Goal: Task Accomplishment & Management: Contribute content

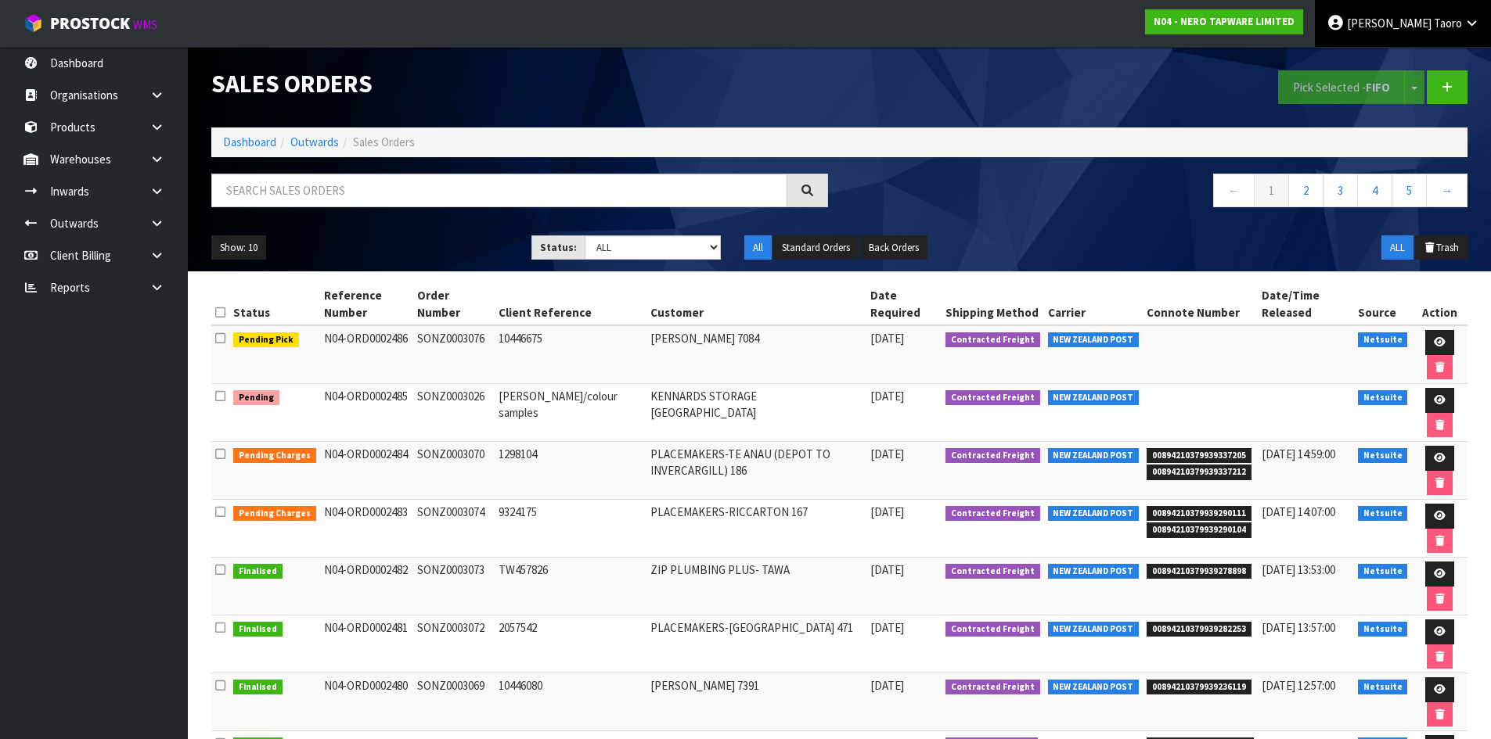
click at [1438, 27] on span "Taoro" at bounding box center [1448, 23] width 28 height 15
click at [1419, 56] on link "Logout" at bounding box center [1428, 62] width 124 height 21
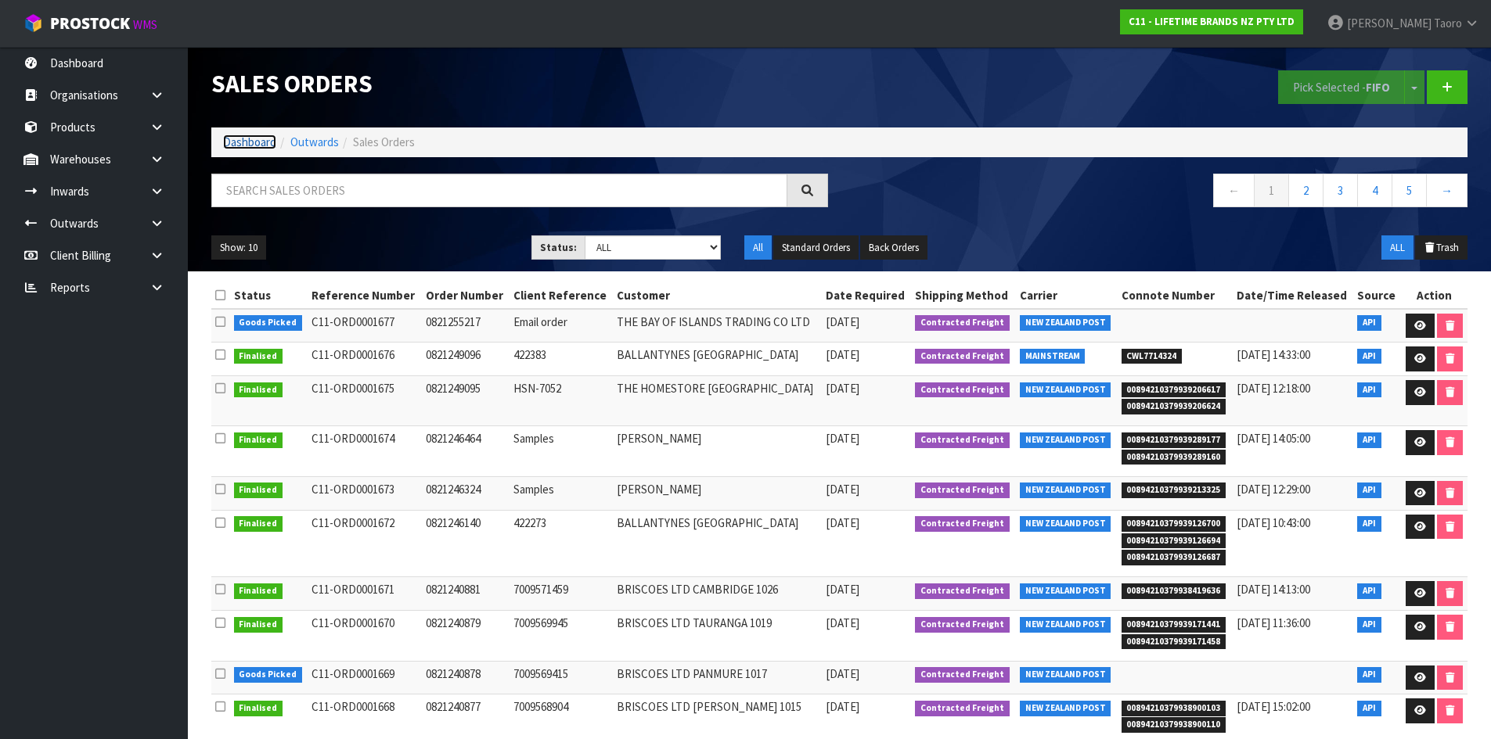
click at [227, 142] on link "Dashboard" at bounding box center [249, 142] width 53 height 15
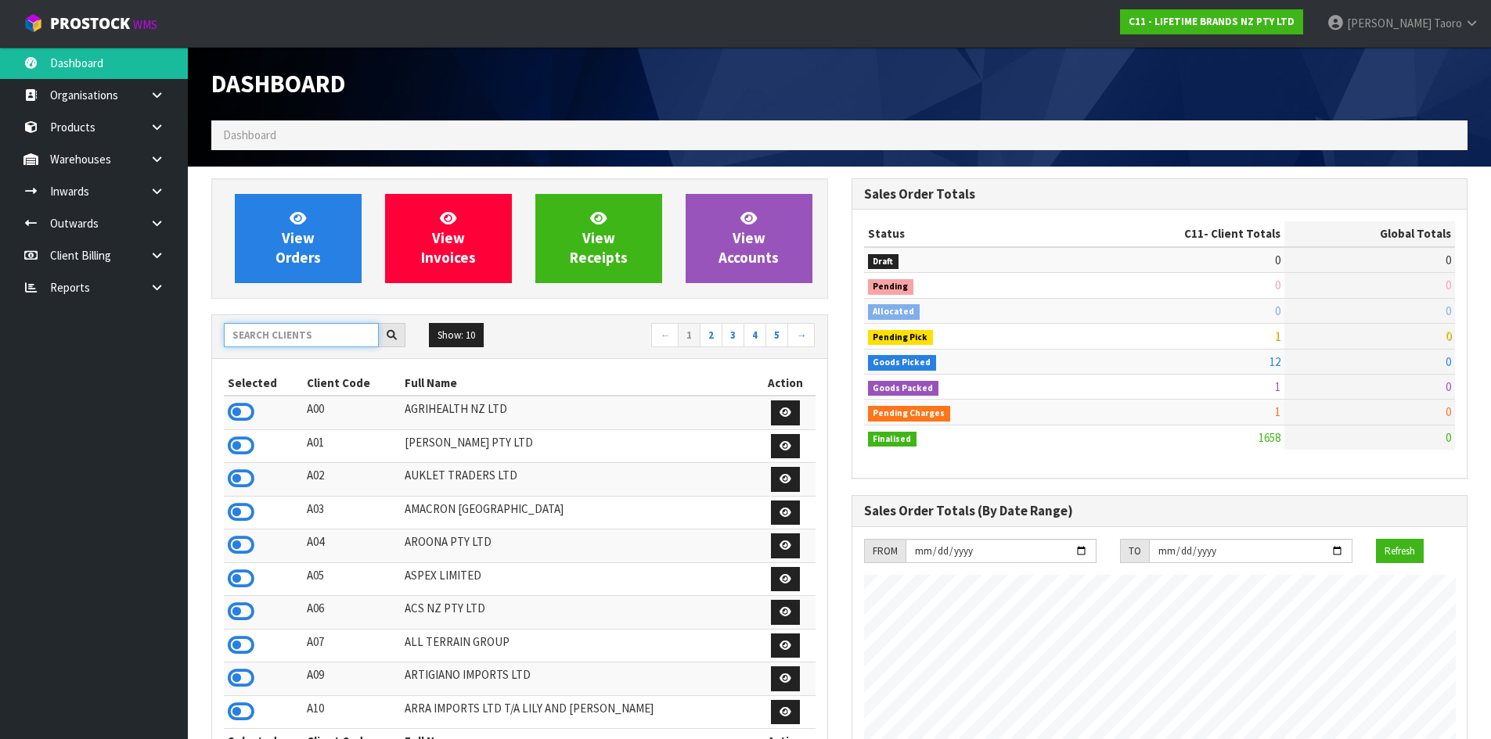
scroll to position [1185, 639]
click at [317, 347] on input "text" at bounding box center [301, 335] width 155 height 24
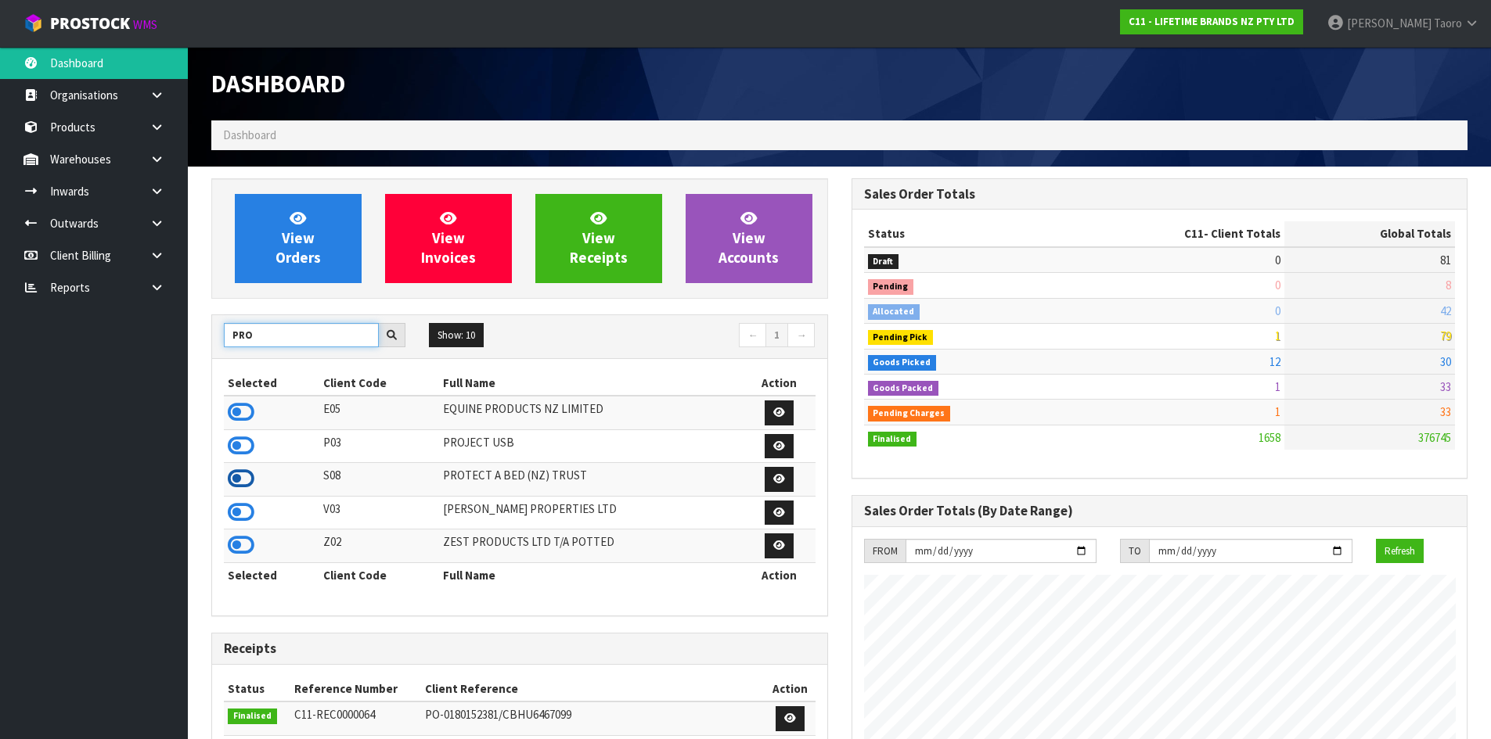
type input "PRO"
click at [239, 473] on icon at bounding box center [241, 478] width 27 height 23
click at [103, 136] on link "Products" at bounding box center [94, 127] width 188 height 32
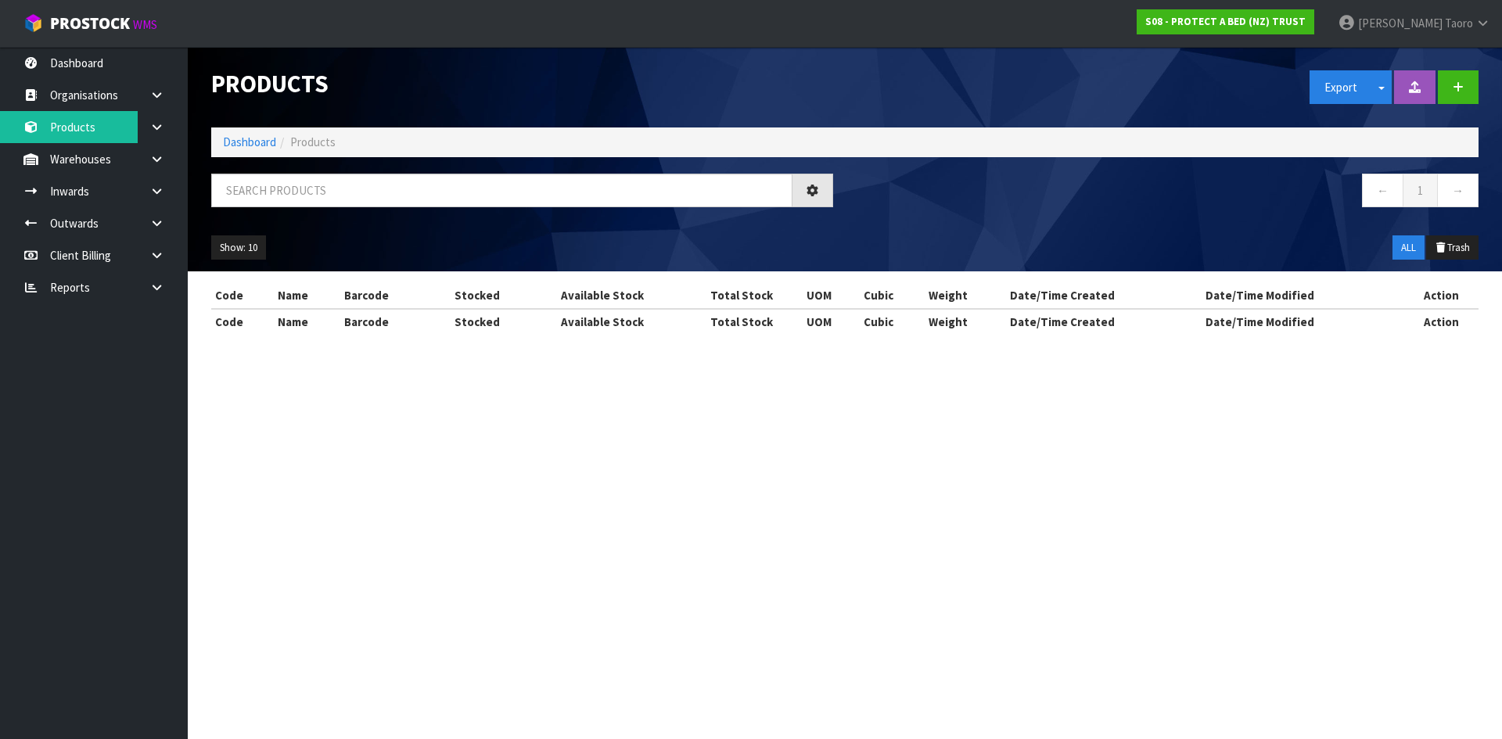
click at [322, 209] on div at bounding box center [523, 196] width 646 height 45
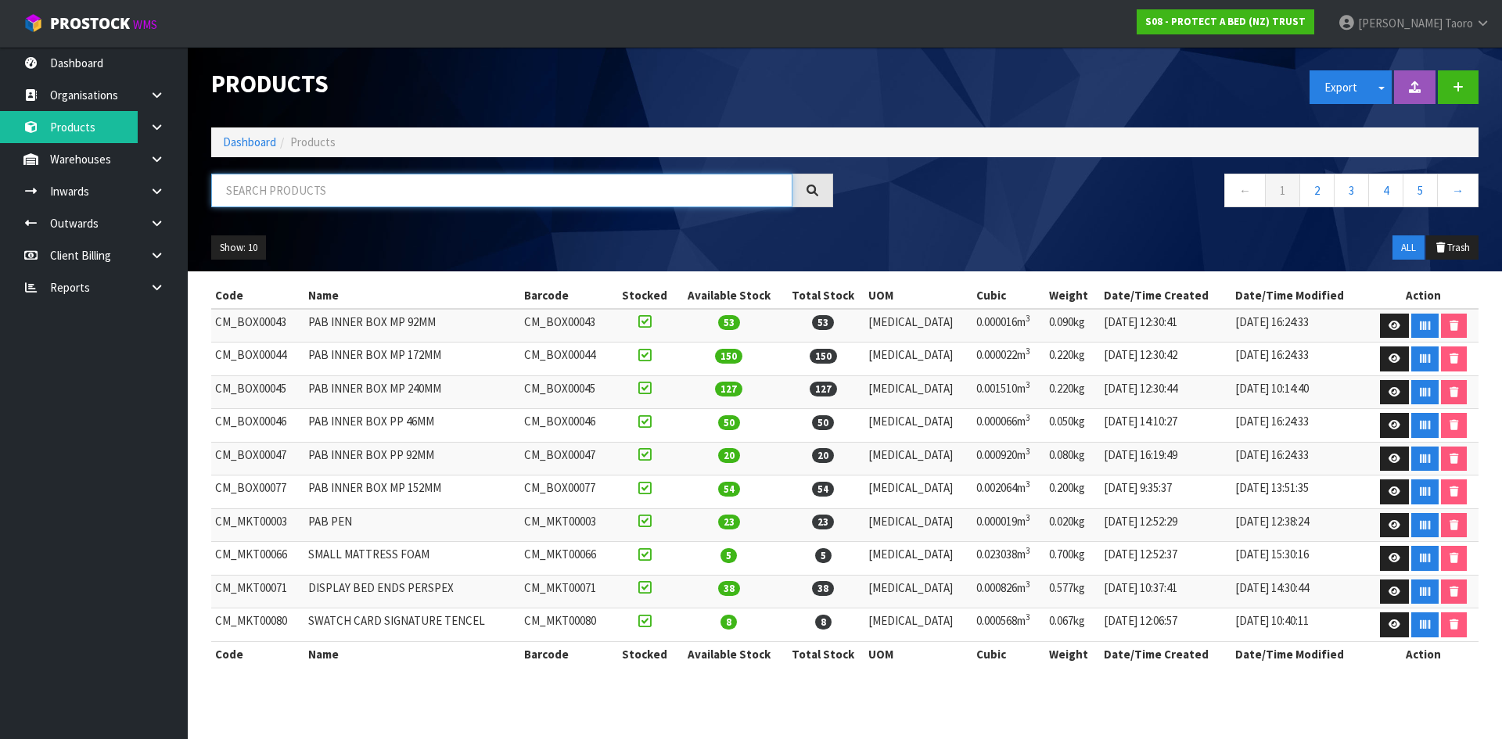
click at [306, 191] on input "text" at bounding box center [501, 191] width 581 height 34
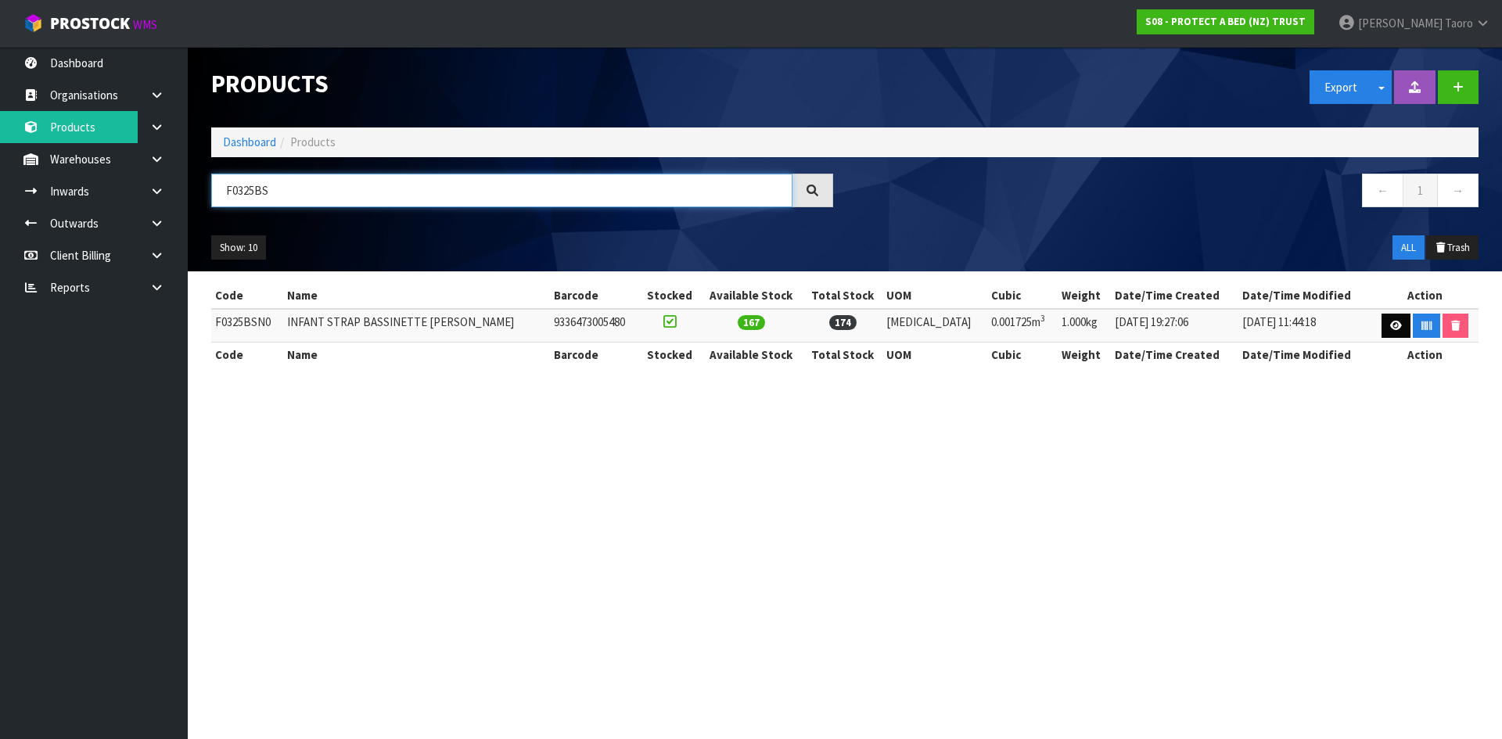
type input "F0325BS"
click at [1386, 315] on link at bounding box center [1396, 326] width 29 height 25
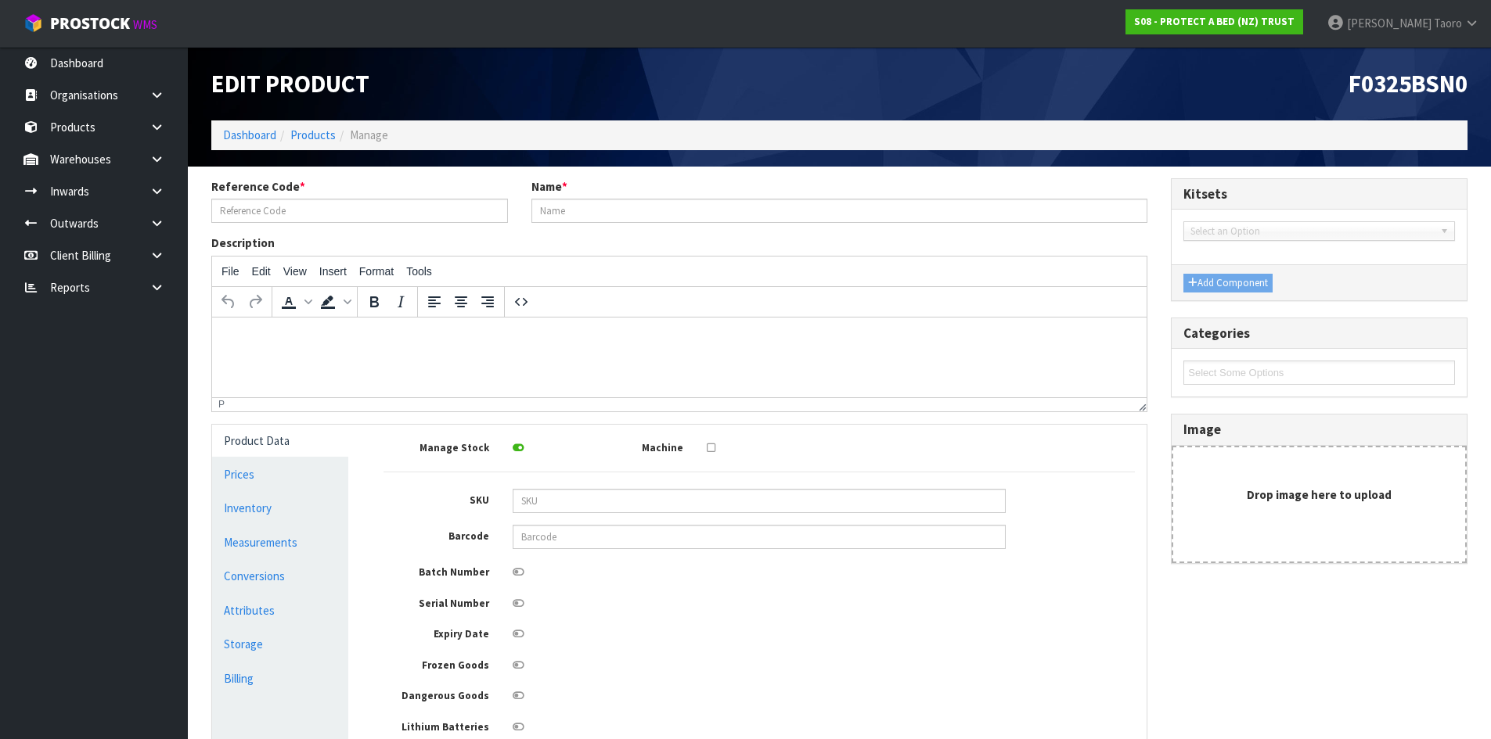
type input "F0325BSN0"
type input "INFANT STRAP BASSINETTE COTTON TERRY"
type input "9633"
type input "9336473005480"
type input "15"
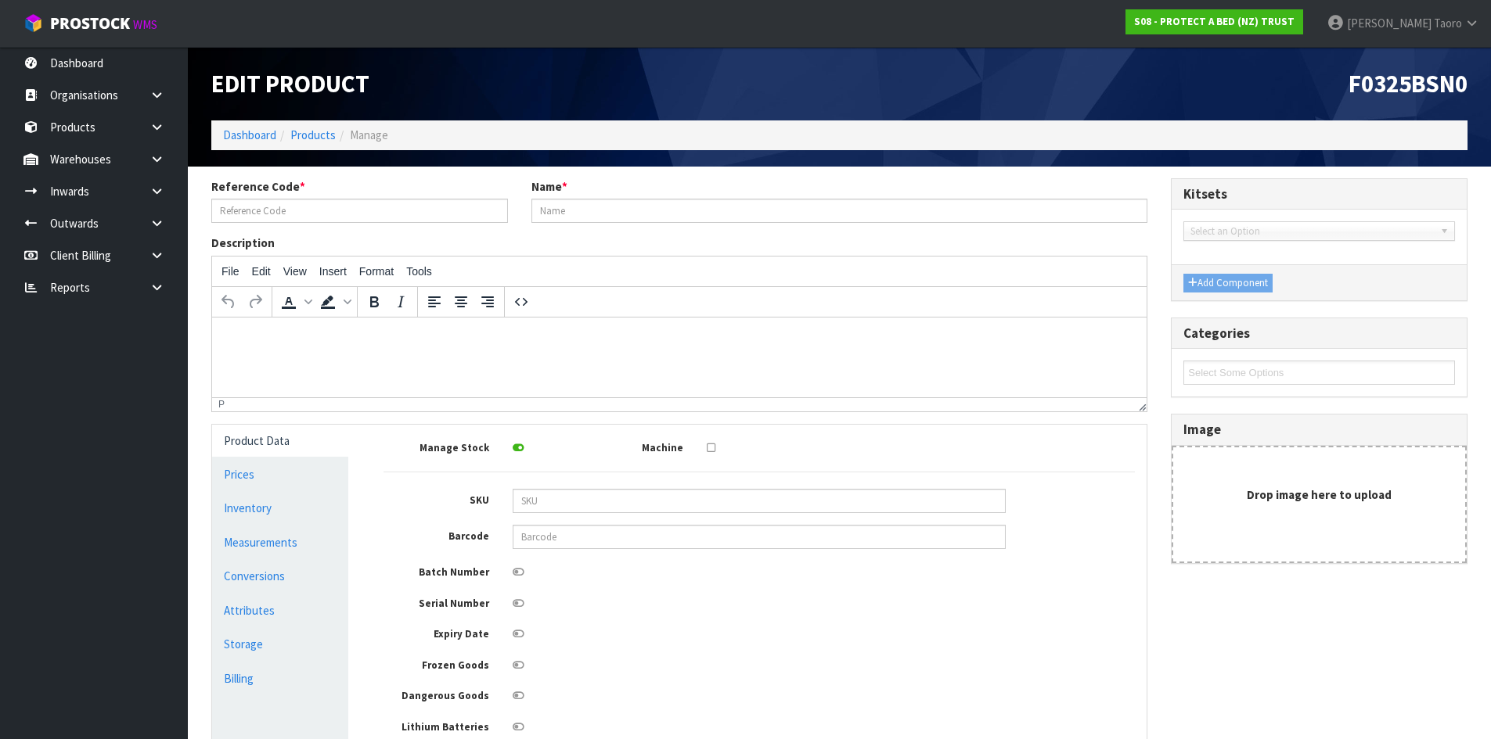
type input "23"
type input "5"
type input "0.001725"
type input "1"
click at [285, 544] on link "Measurements" at bounding box center [280, 543] width 136 height 32
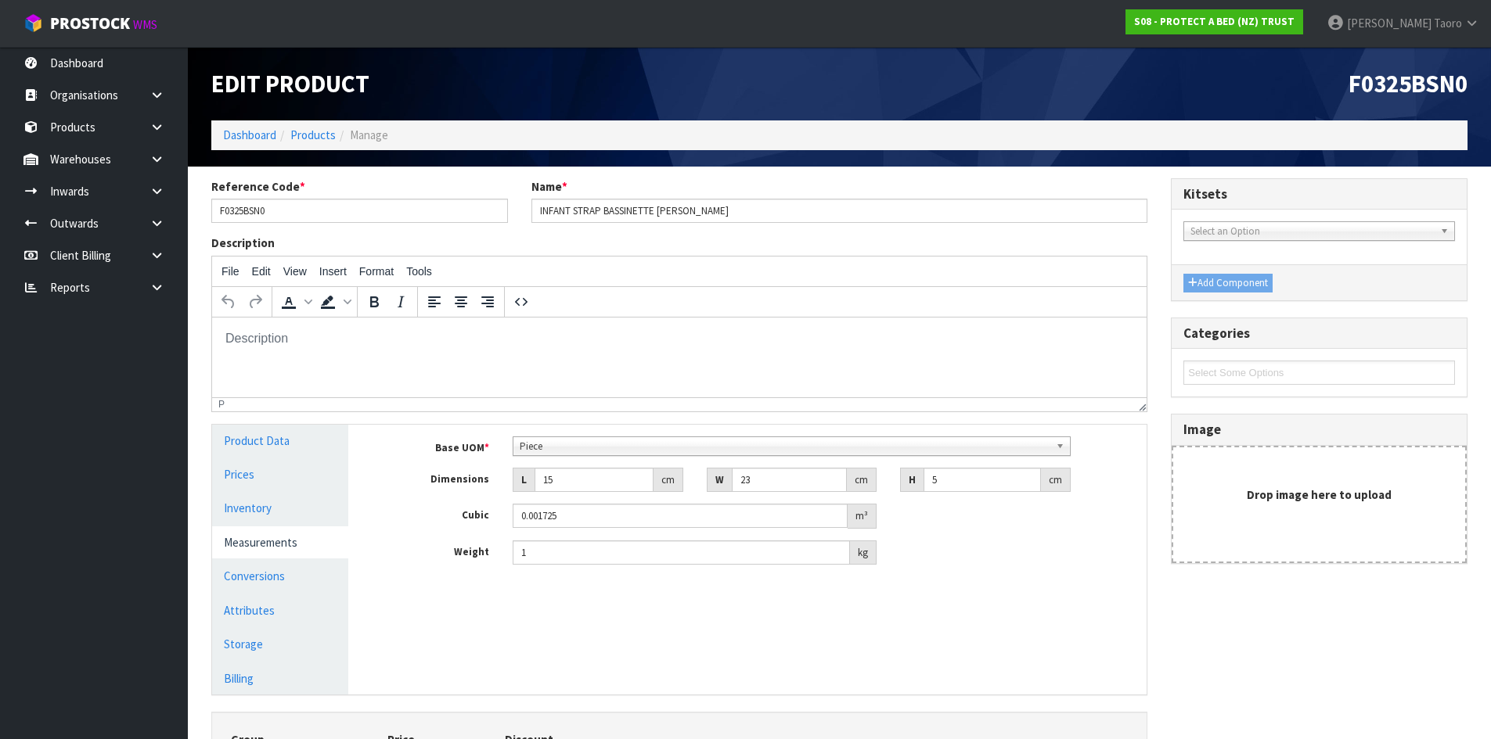
drag, startPoint x: 549, startPoint y: 466, endPoint x: 556, endPoint y: 472, distance: 9.6
click at [546, 466] on div "Base UOM * Bag Bar Basket Bin Bottle Box Bundle Cabinet Cage Carton Case Coil C…" at bounding box center [758, 501] width 751 height 129
drag, startPoint x: 576, startPoint y: 480, endPoint x: 419, endPoint y: 507, distance: 159.5
click at [419, 507] on div "Base UOM * Bag Bar Basket Bin Bottle Box Bundle Cabinet Cage Carton Case Coil C…" at bounding box center [758, 501] width 751 height 129
type input "2"
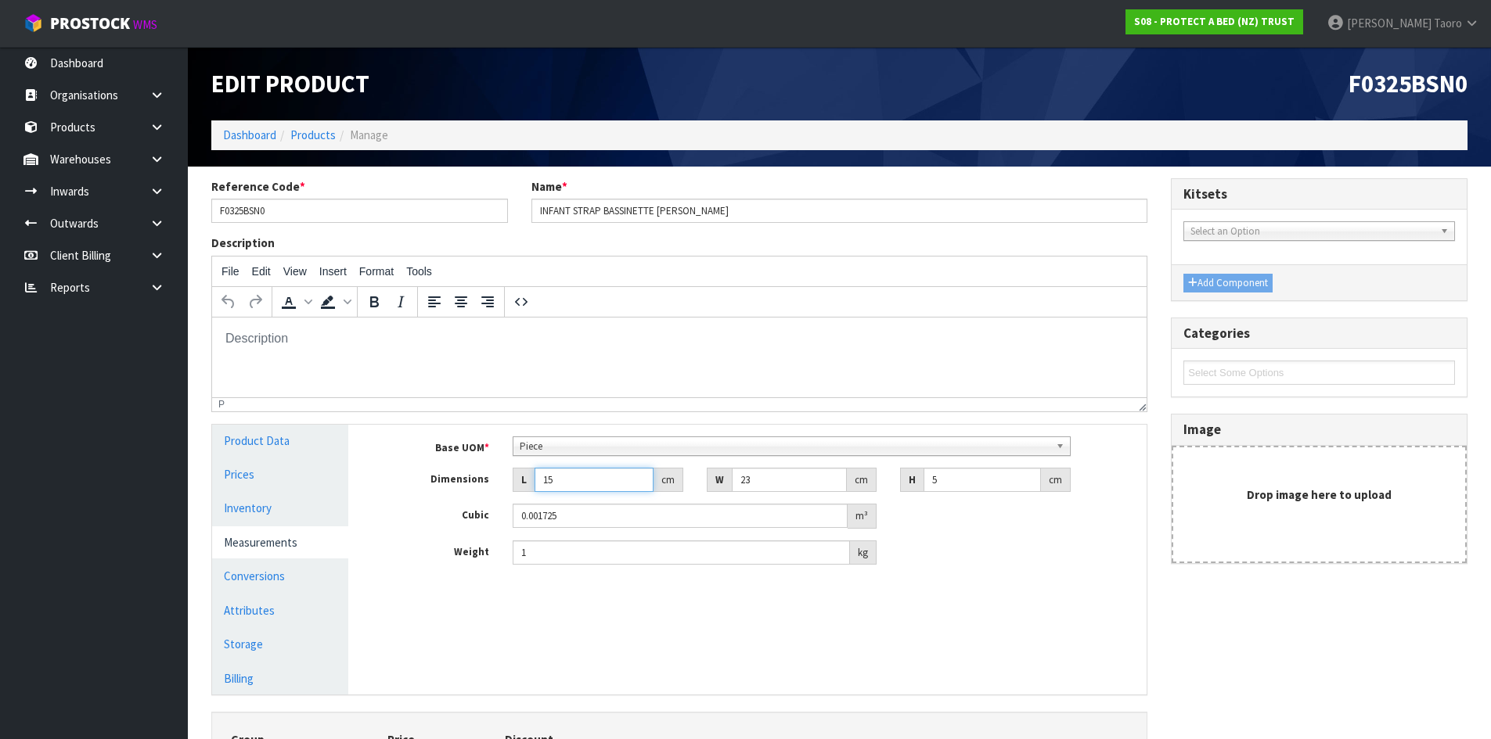
type input "0.00023"
type input "26"
type input "0.00299"
type input "26"
type input "1"
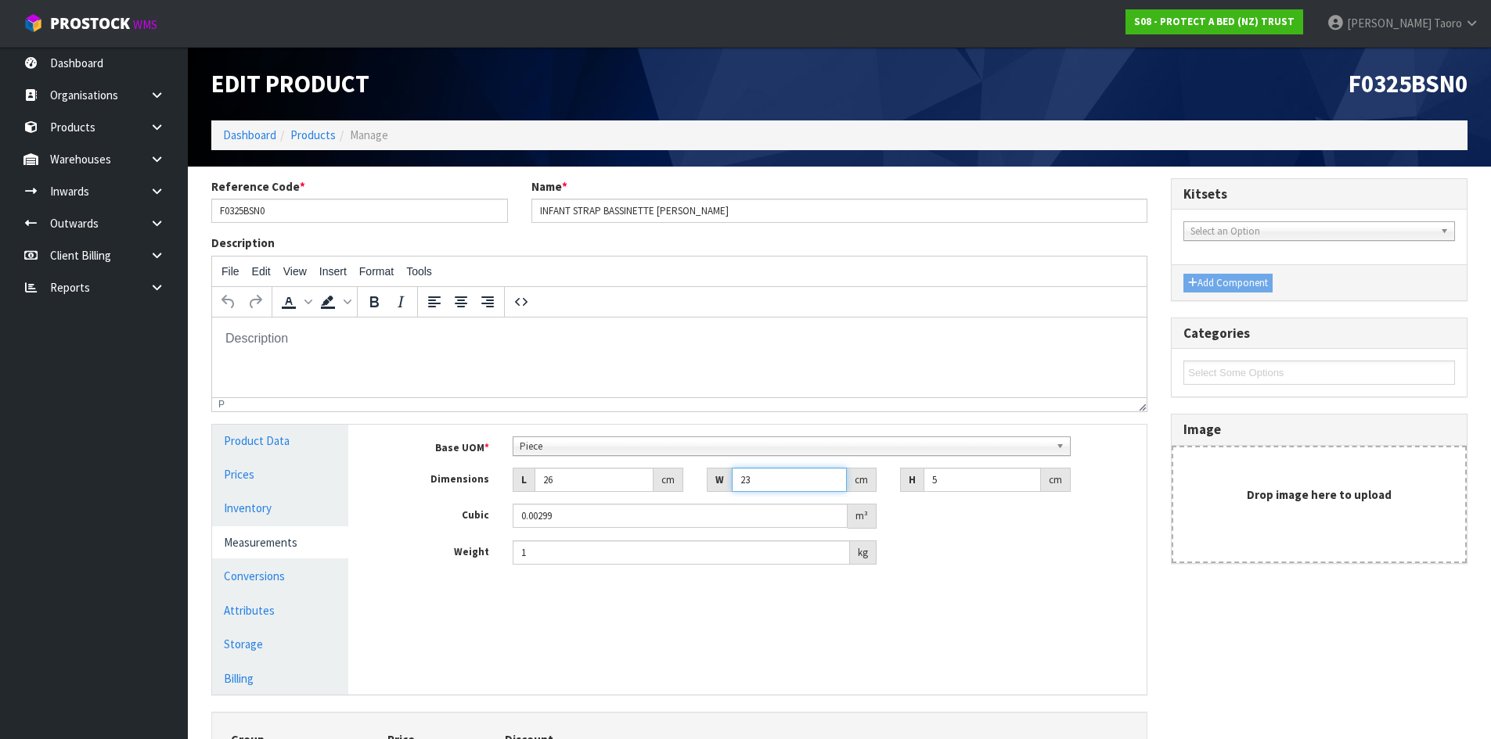
type input "0.00013"
type input "14"
type input "0.00182"
type input "14"
type input "3"
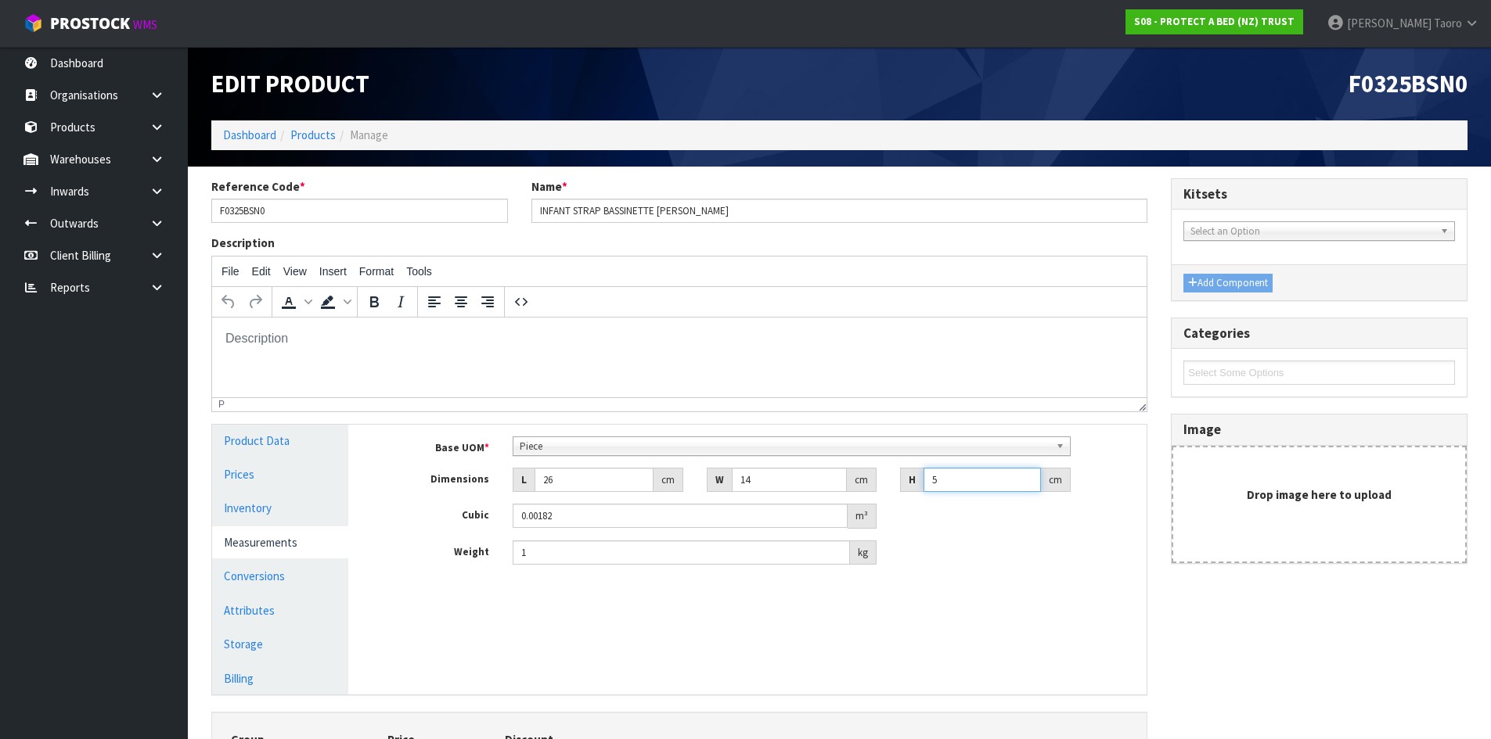
type input "0.001092"
type input "3"
type input "0.12"
click at [282, 578] on link "Conversions" at bounding box center [280, 576] width 136 height 32
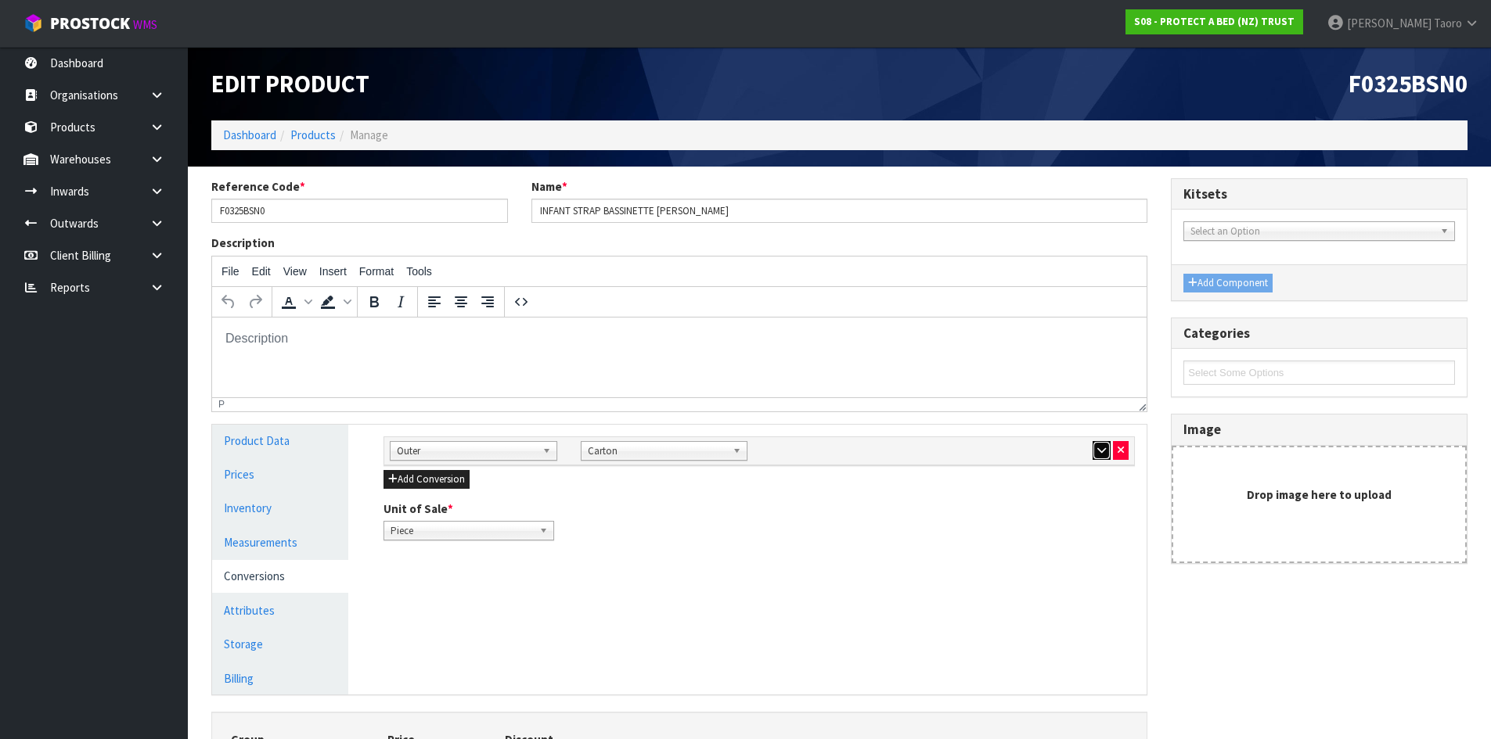
click at [1106, 448] on button "button" at bounding box center [1101, 450] width 18 height 19
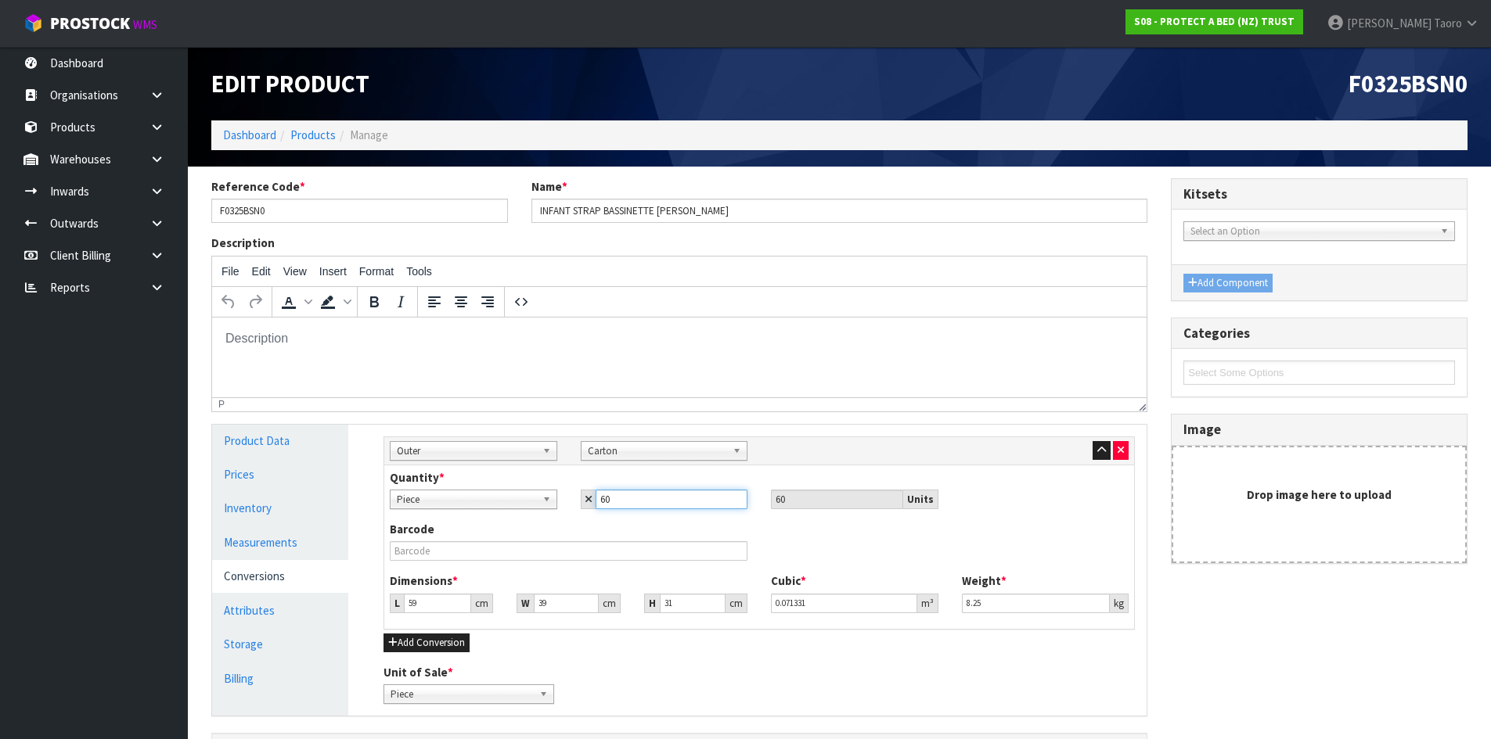
drag, startPoint x: 649, startPoint y: 505, endPoint x: 574, endPoint y: 528, distance: 78.0
click at [574, 528] on div "Quantity * Piece Carton Piece 60 60 Units Barcode Dimensions * L 59 cm W 39 cm …" at bounding box center [759, 548] width 750 height 164
type input "3"
type input "36"
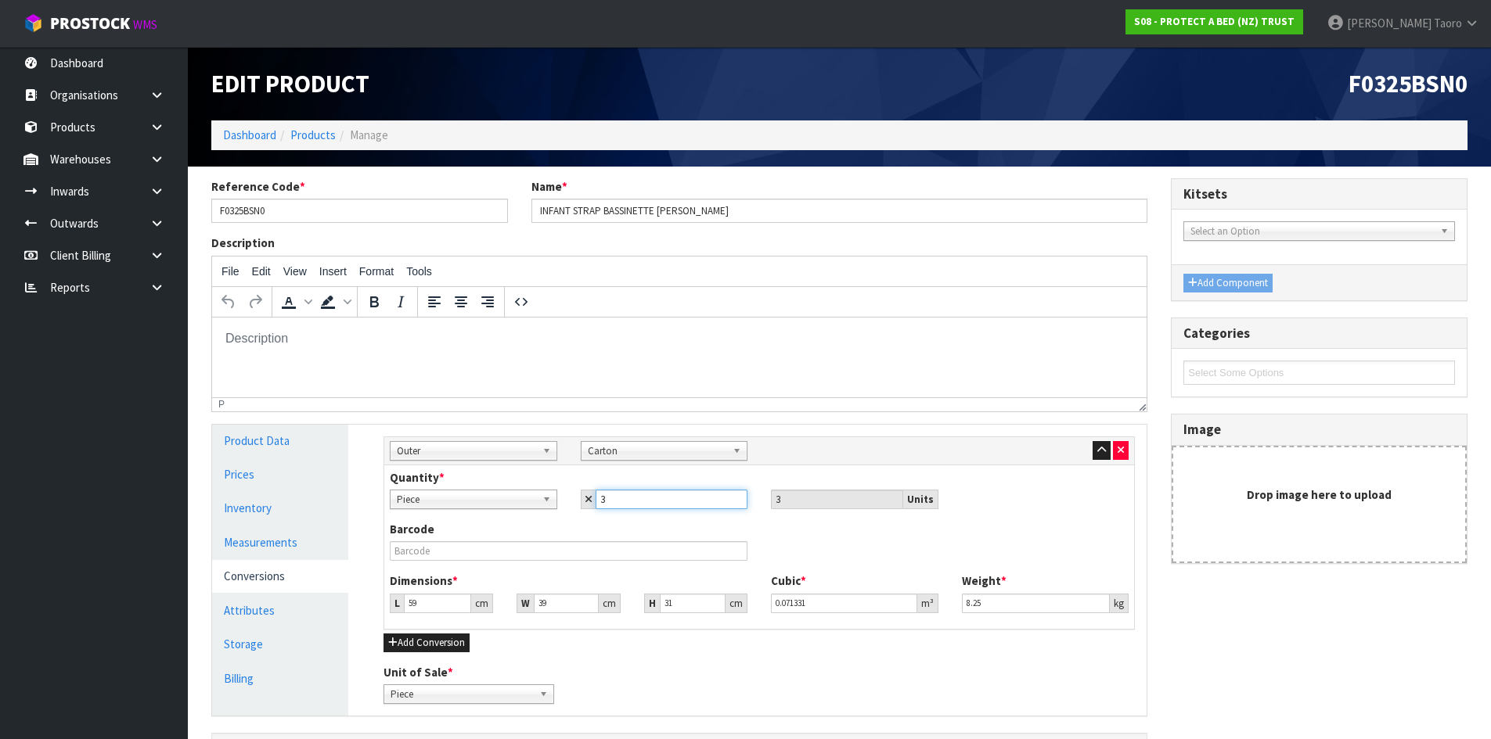
type input "36"
click at [275, 544] on link "Measurements" at bounding box center [280, 543] width 136 height 32
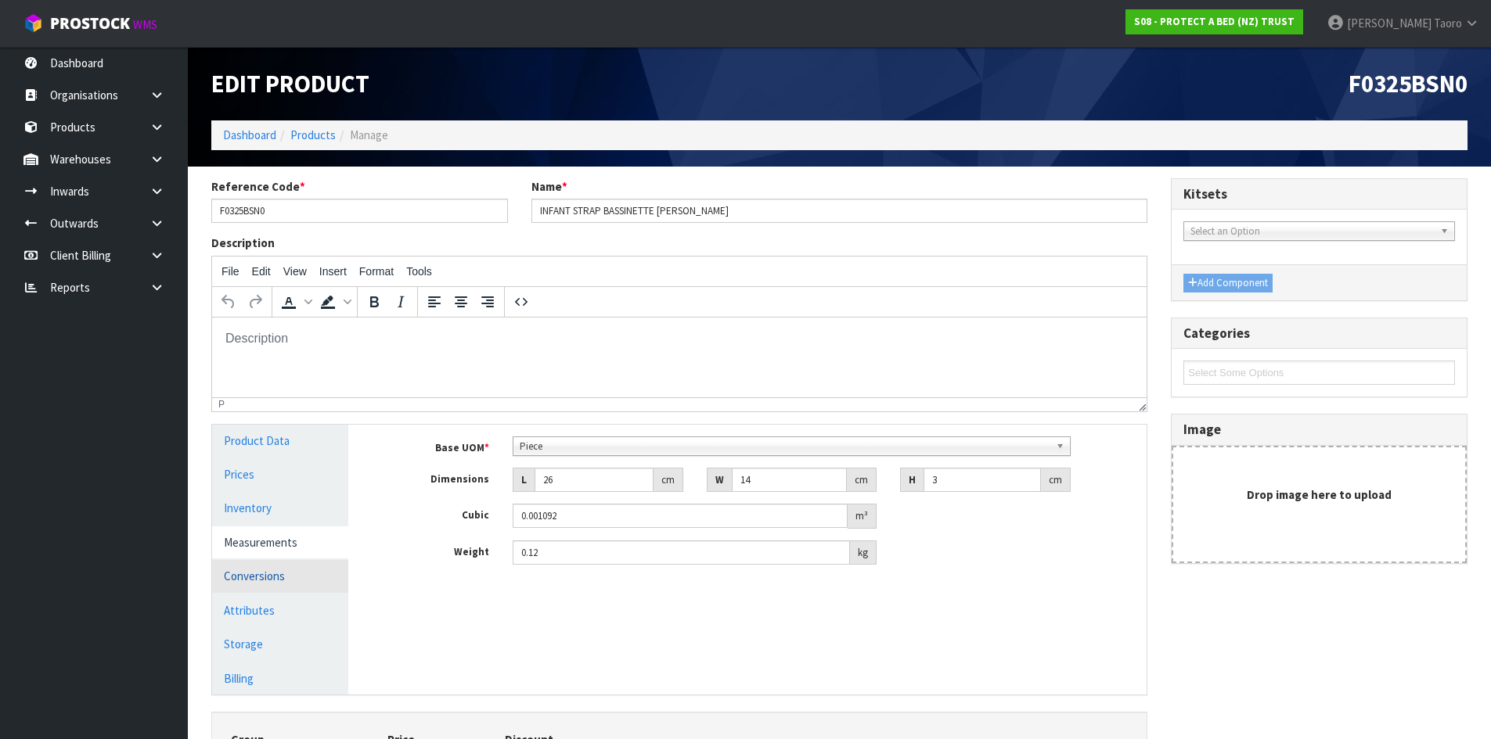
click at [246, 569] on link "Conversions" at bounding box center [280, 576] width 136 height 32
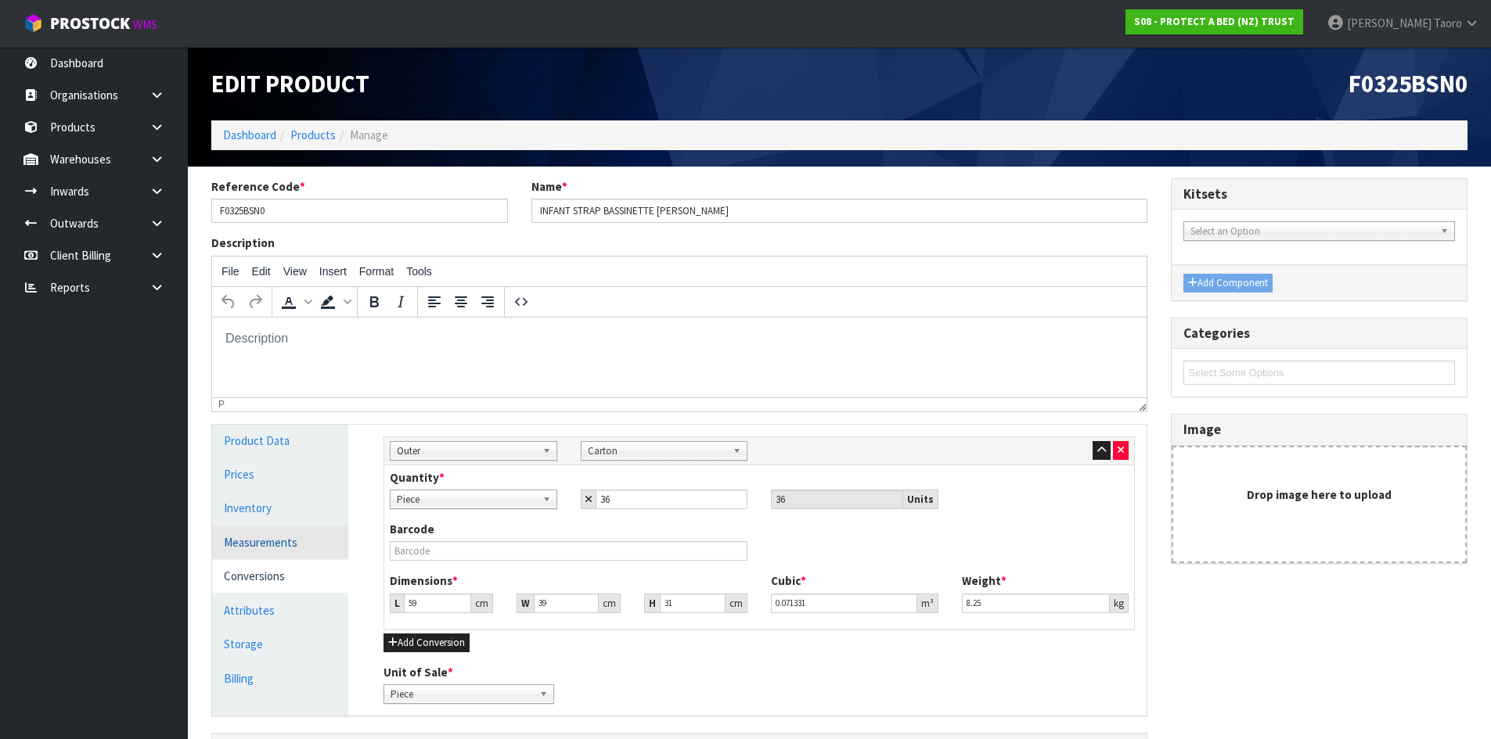
click at [262, 552] on link "Measurements" at bounding box center [280, 543] width 136 height 32
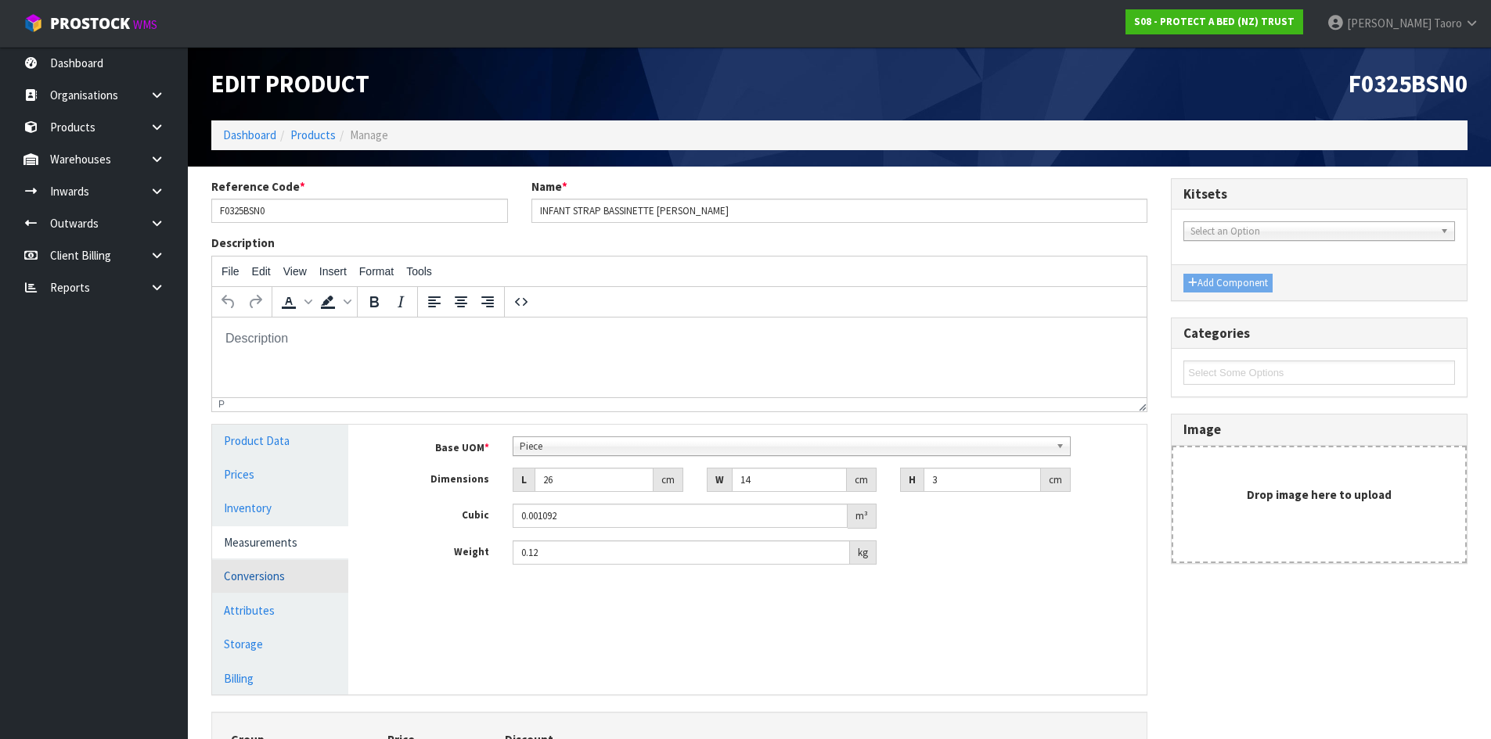
click at [264, 567] on link "Conversions" at bounding box center [280, 576] width 136 height 32
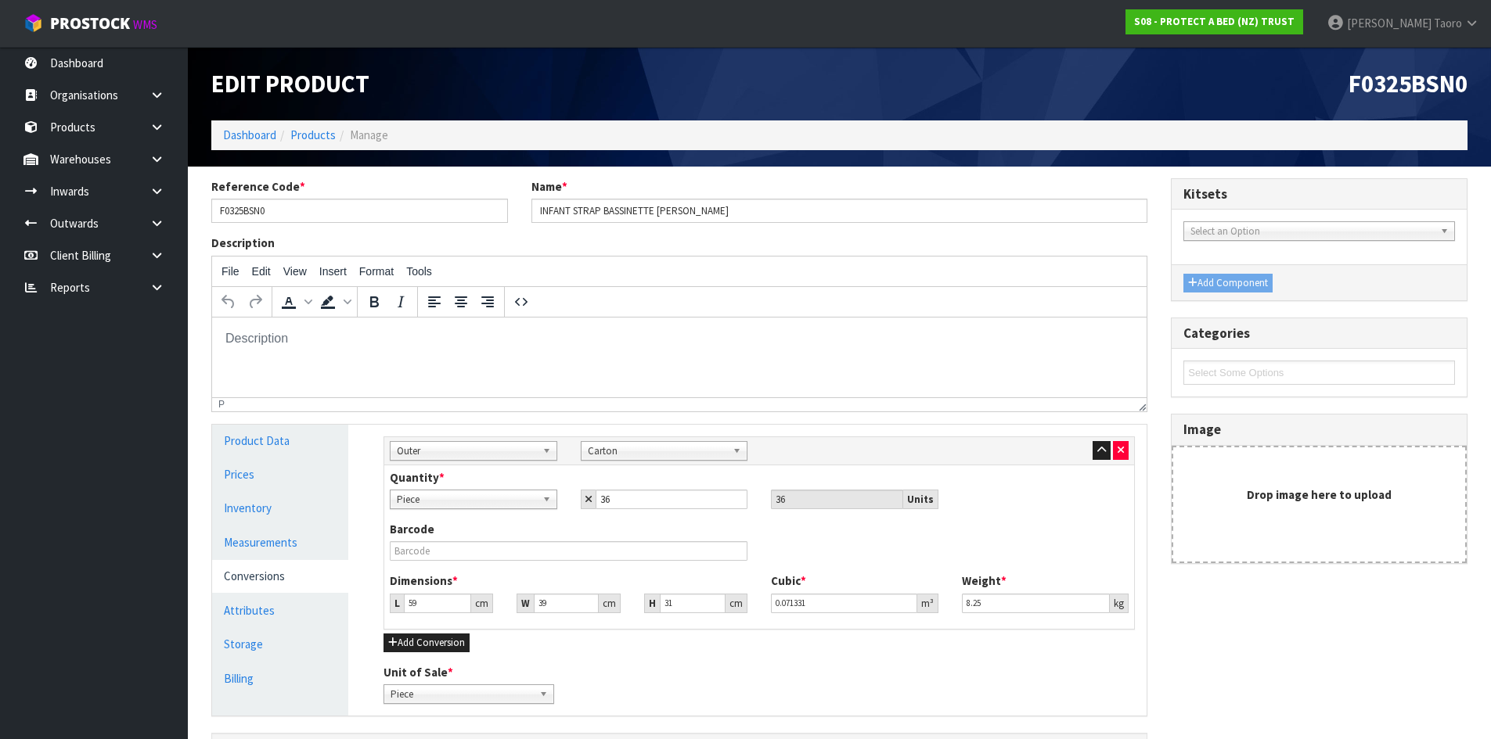
click at [428, 538] on label "Barcode" at bounding box center [412, 529] width 45 height 16
click at [437, 558] on input "text" at bounding box center [569, 551] width 358 height 20
type input "5"
type input "0.006045"
type input "58"
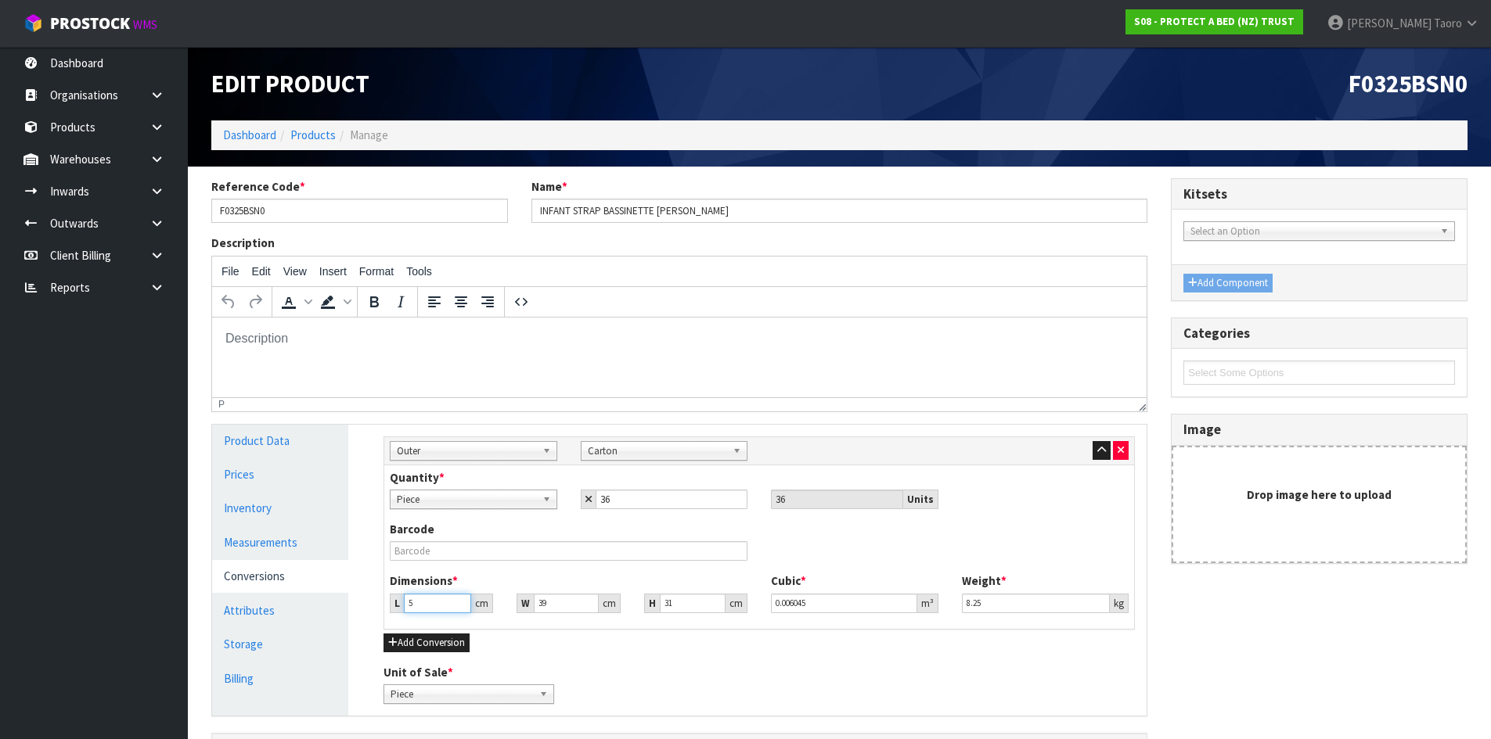
type input "0.070122"
type input "58"
type input "4"
type input "0.007192"
type input "40"
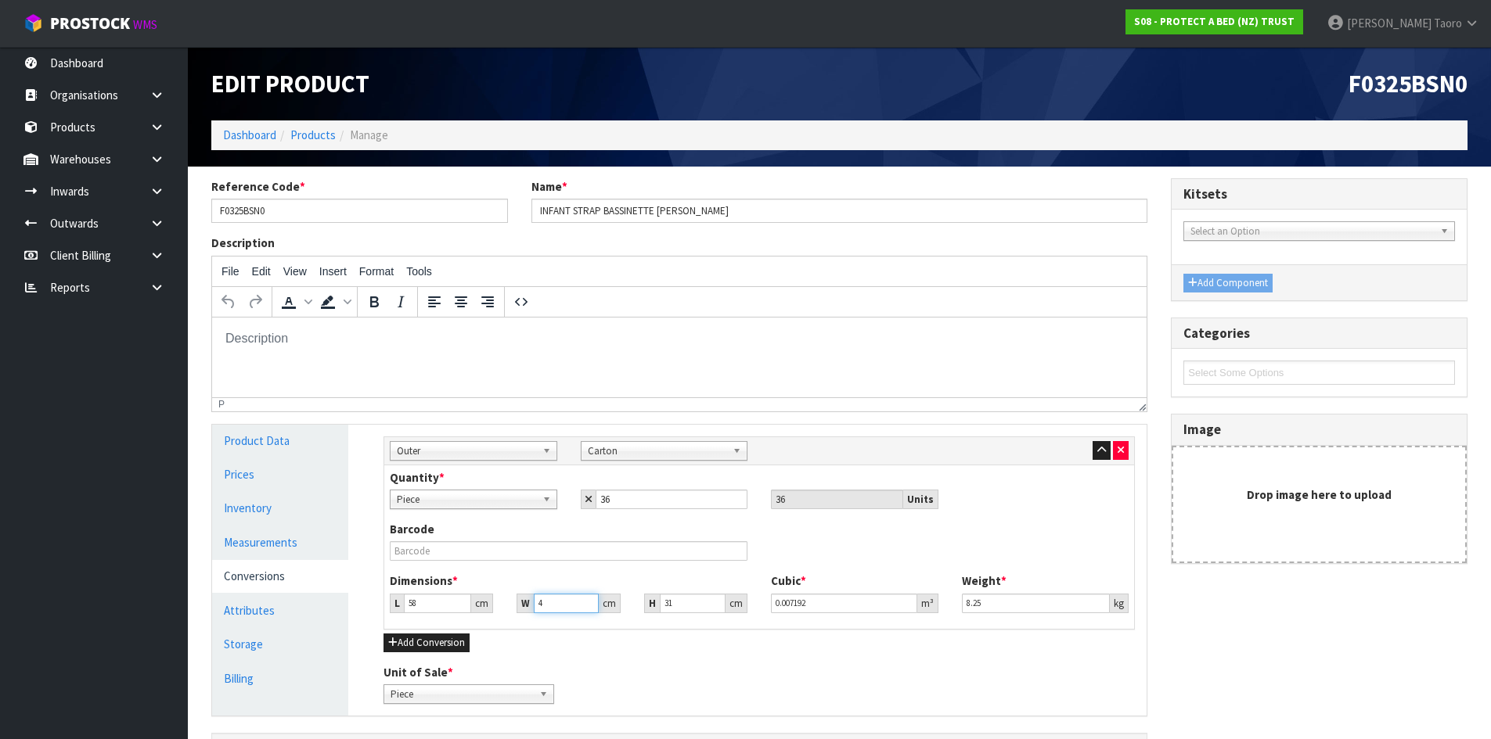
type input "0.07192"
type input "40"
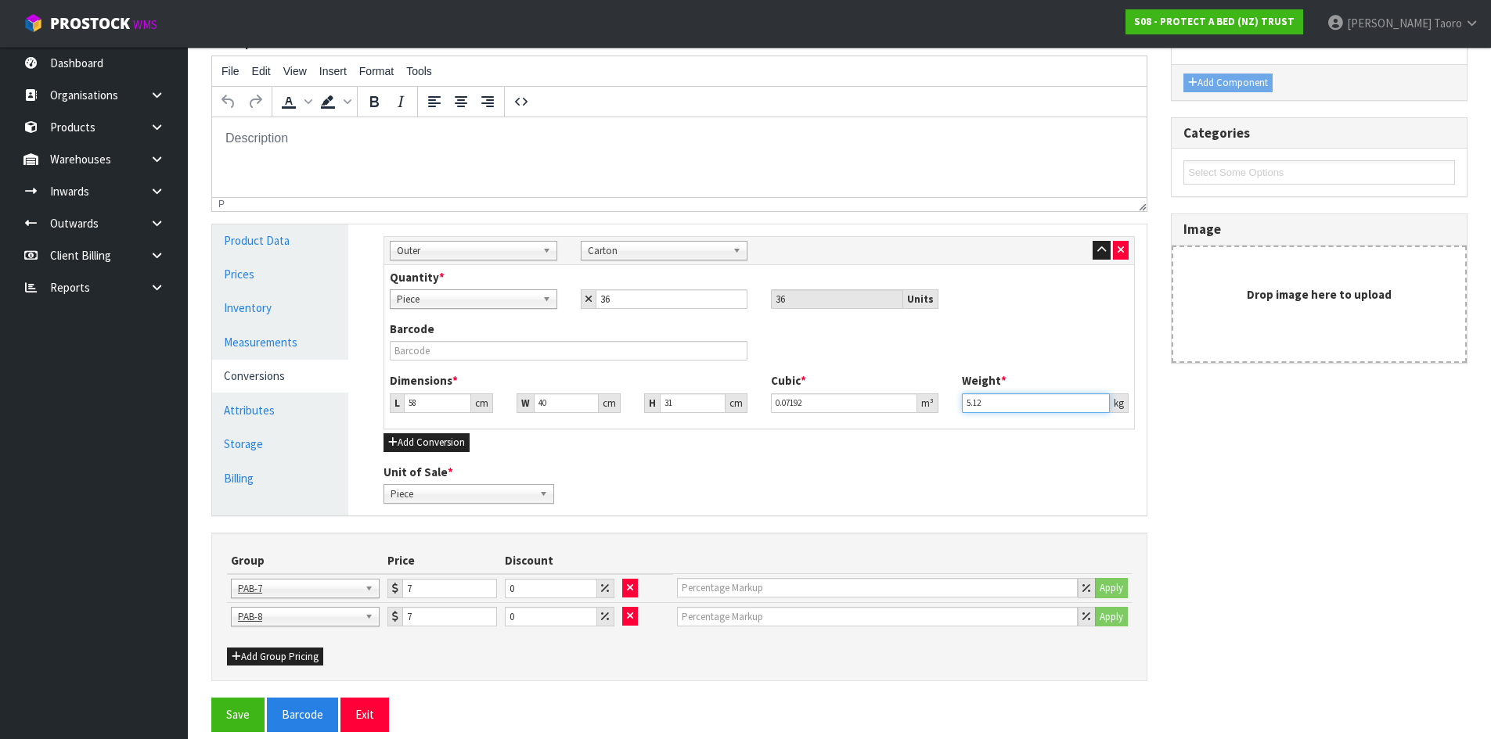
scroll to position [217, 0]
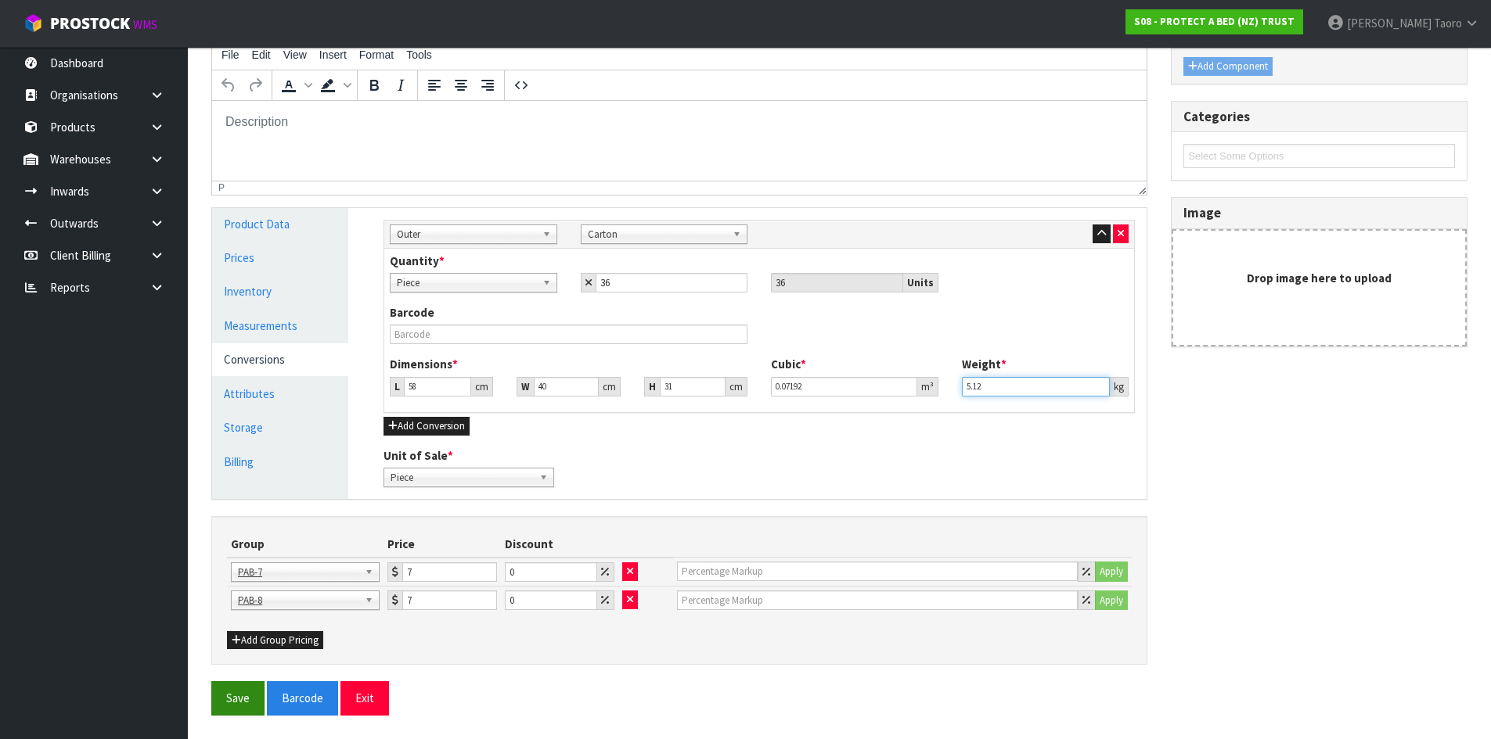
type input "5.12"
click at [236, 703] on button "Save" at bounding box center [237, 699] width 53 height 34
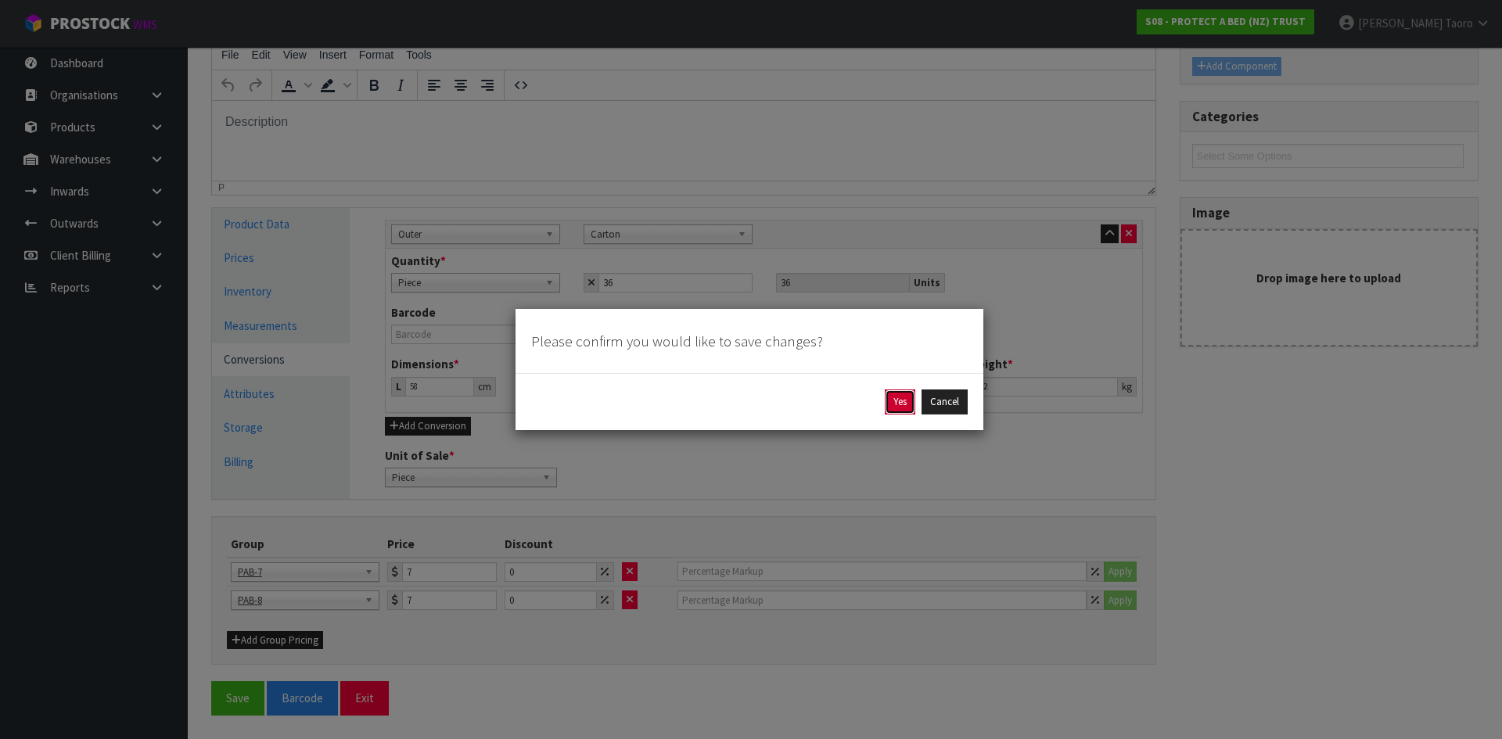
click at [905, 398] on button "Yes" at bounding box center [900, 402] width 31 height 25
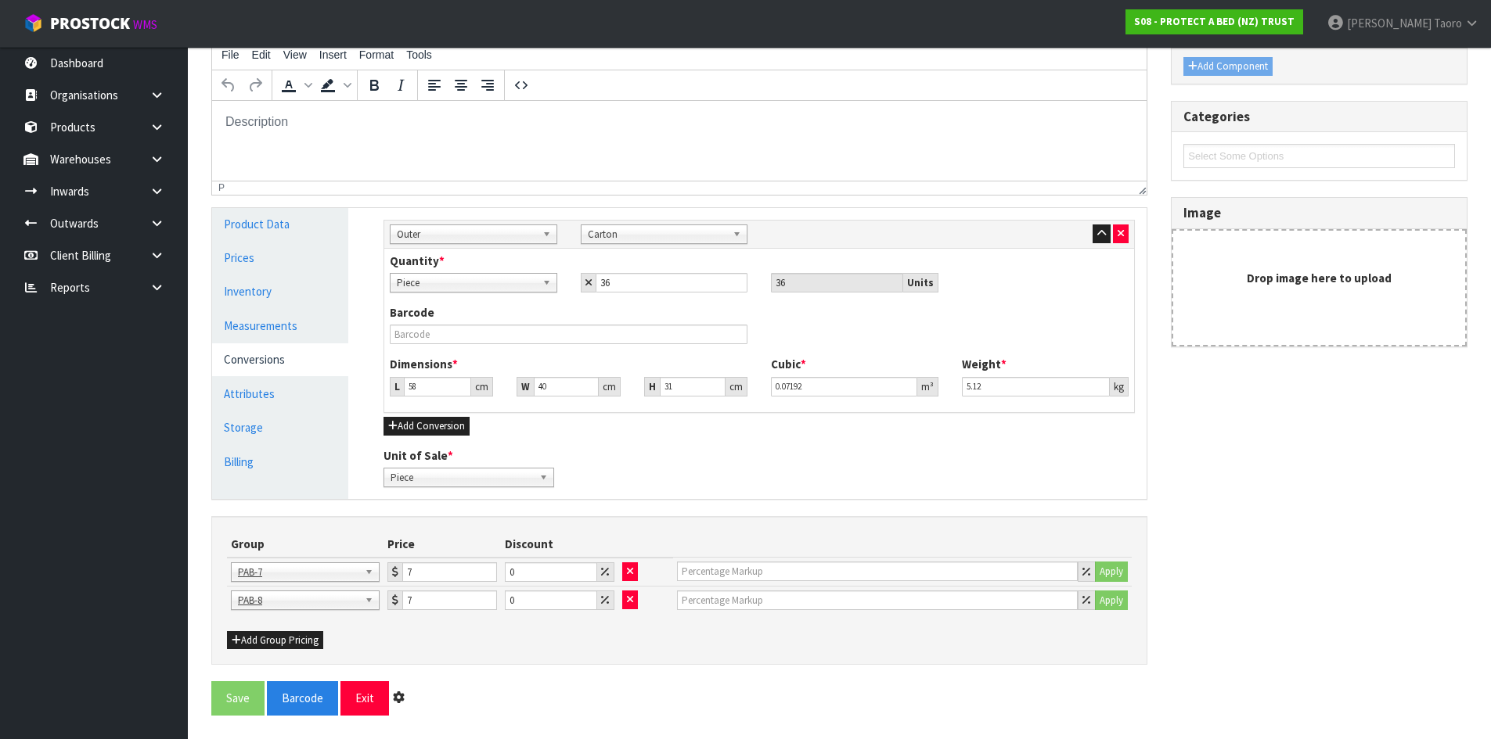
scroll to position [0, 0]
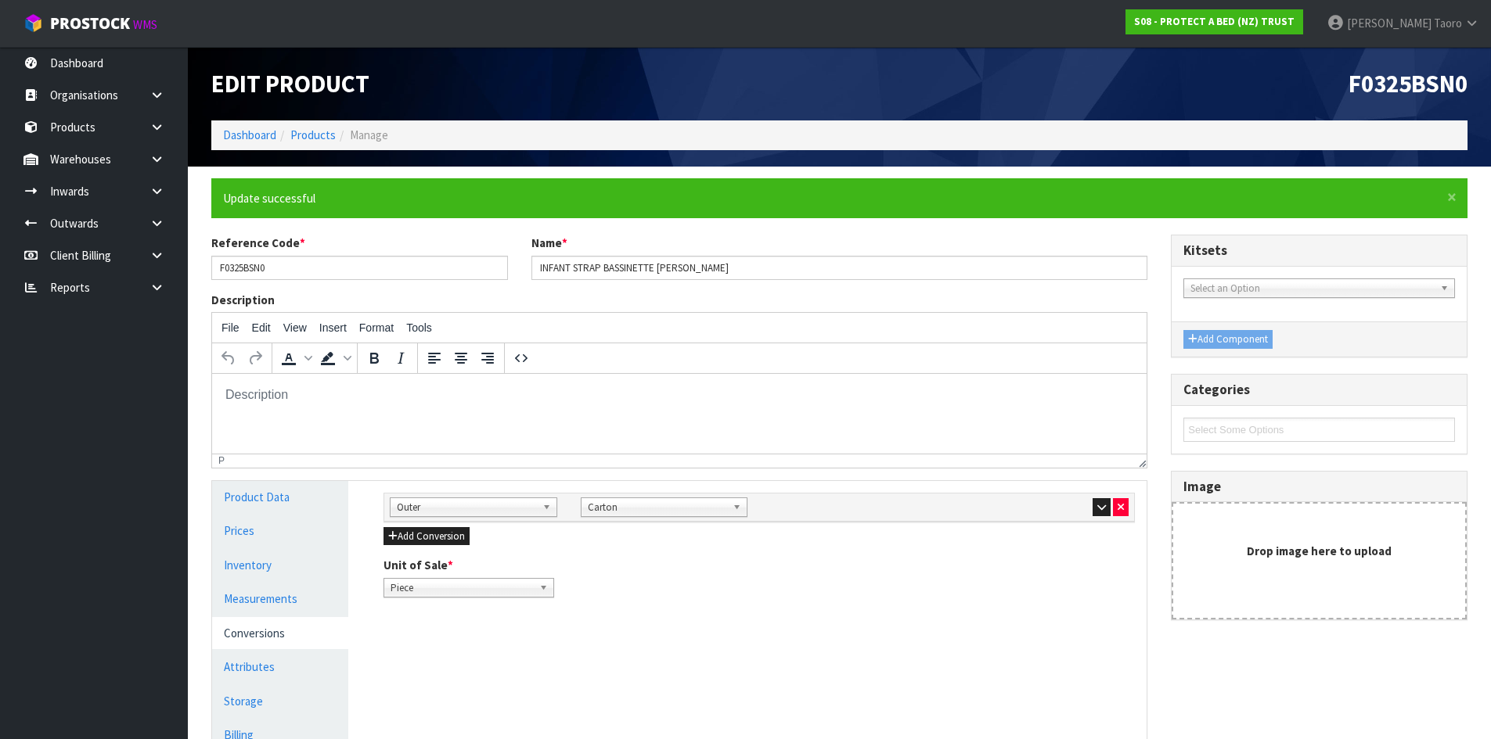
drag, startPoint x: 275, startPoint y: 622, endPoint x: 536, endPoint y: 552, distance: 270.5
click at [275, 623] on link "Conversions" at bounding box center [280, 633] width 136 height 32
click at [1095, 505] on button "button" at bounding box center [1101, 507] width 18 height 19
